Goal: Task Accomplishment & Management: Use online tool/utility

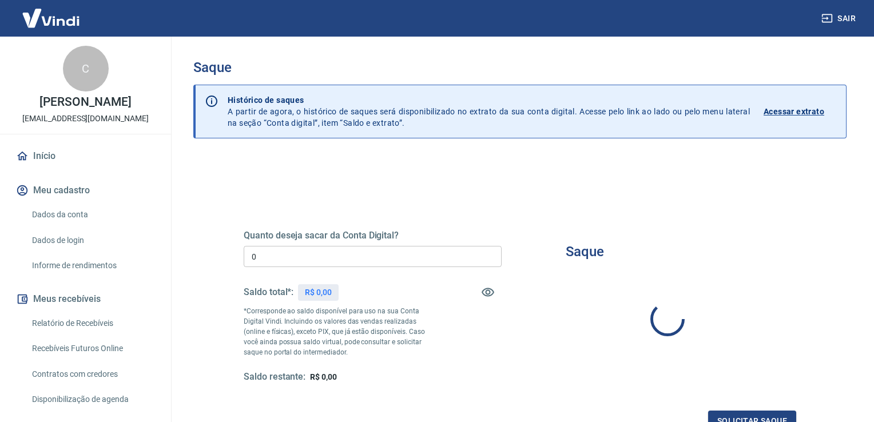
type input "R$ 0,00"
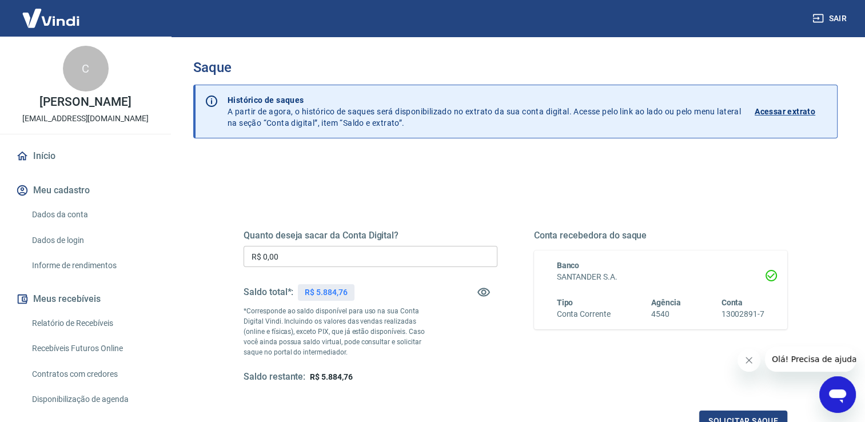
click at [360, 253] on input "R$ 0,00" at bounding box center [371, 256] width 254 height 21
